Goal: Task Accomplishment & Management: Use online tool/utility

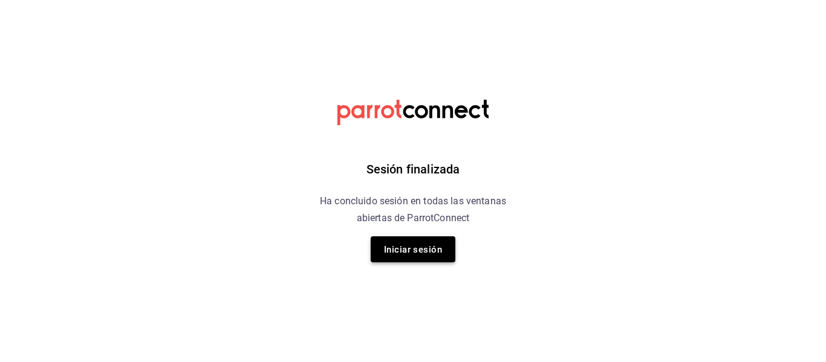
click at [415, 251] on font "Iniciar sesión" at bounding box center [413, 249] width 58 height 11
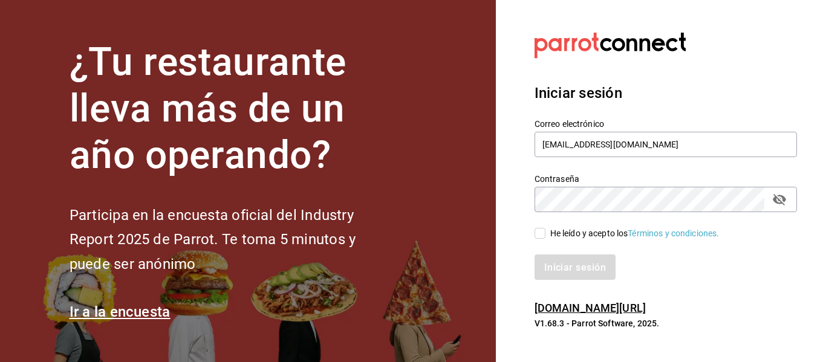
click at [540, 237] on input "He leído y acepto los Términos y condiciones." at bounding box center [540, 233] width 11 height 11
checkbox input "true"
click at [593, 266] on font "Iniciar sesión" at bounding box center [576, 266] width 62 height 11
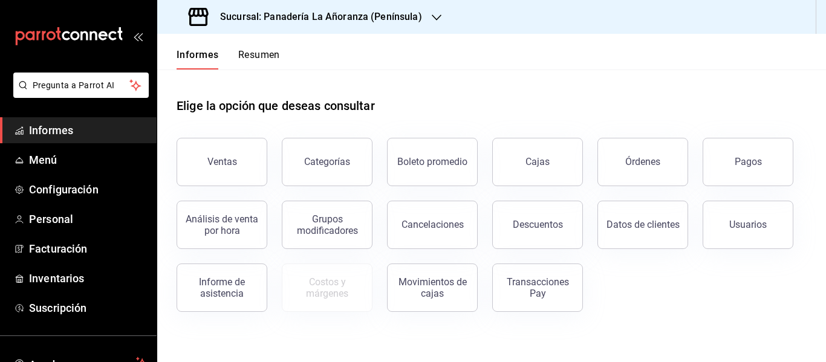
click at [432, 19] on icon "button" at bounding box center [437, 18] width 10 height 6
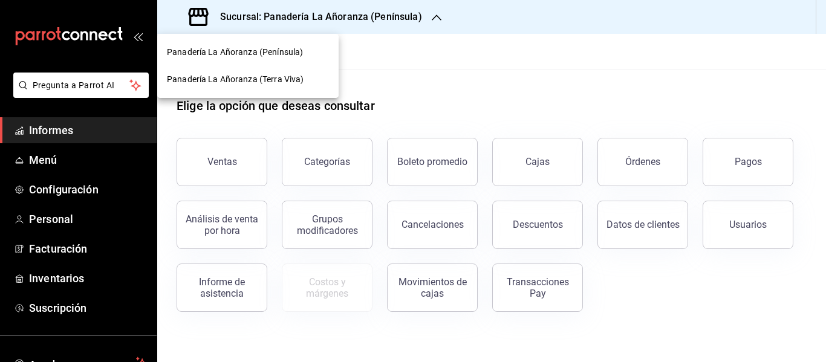
click at [294, 75] on font "Panadería La Añoranza (Terra Viva)" at bounding box center [235, 79] width 137 height 10
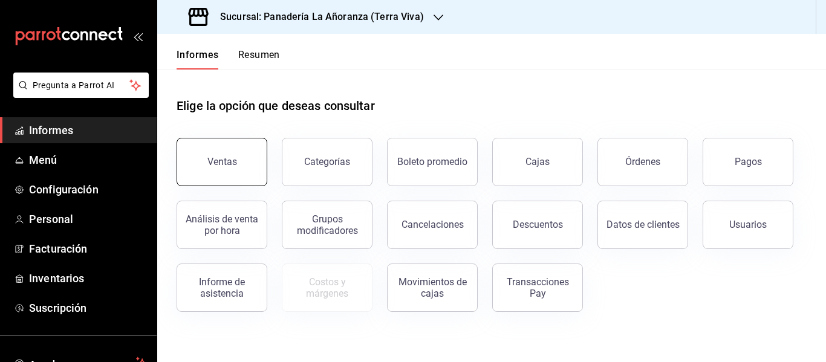
click at [242, 141] on button "Ventas" at bounding box center [222, 162] width 91 height 48
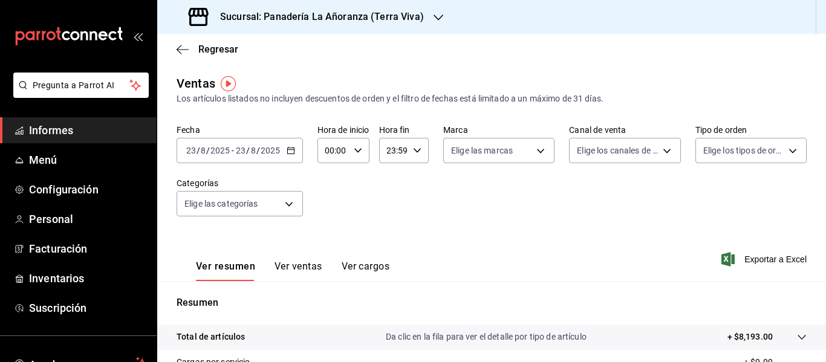
click at [292, 268] on font "Ver ventas" at bounding box center [299, 266] width 48 height 11
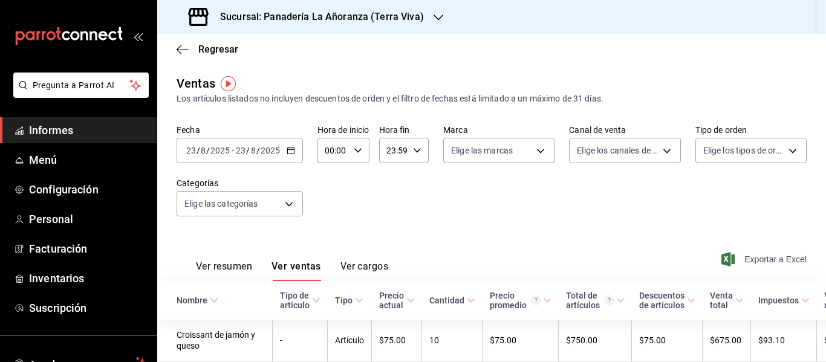
click at [744, 263] on font "Exportar a Excel" at bounding box center [775, 260] width 62 height 10
click at [434, 18] on icon "button" at bounding box center [439, 18] width 10 height 6
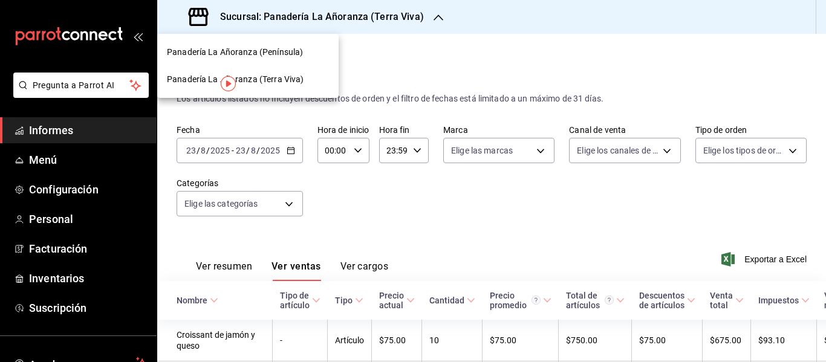
click at [307, 51] on div "Panadería La Añoranza (Península)" at bounding box center [248, 52] width 162 height 13
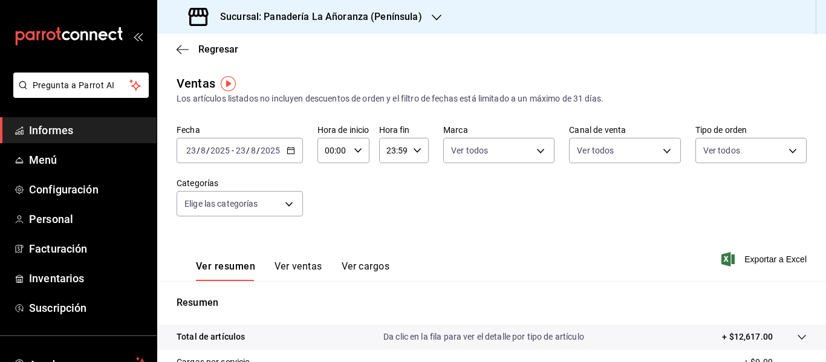
click at [302, 270] on font "Ver ventas" at bounding box center [299, 266] width 48 height 11
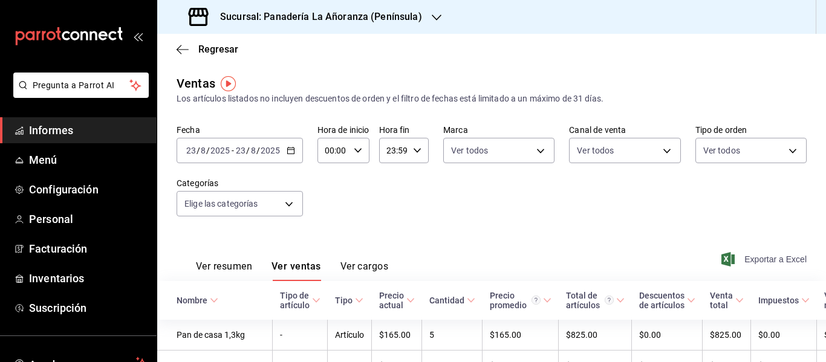
click at [765, 256] on font "Exportar a Excel" at bounding box center [775, 260] width 62 height 10
